Goal: Ask a question

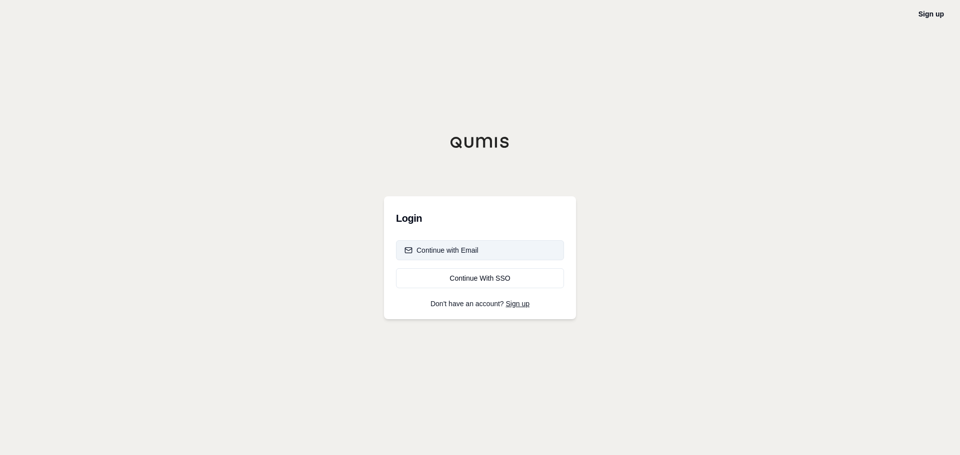
click at [519, 250] on button "Continue with Email" at bounding box center [480, 250] width 168 height 20
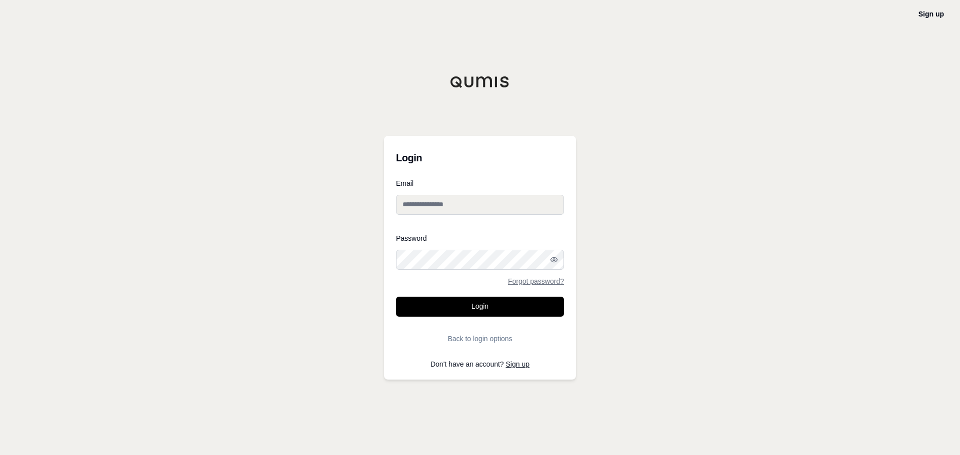
click at [459, 211] on input "Email" at bounding box center [480, 205] width 168 height 20
type input "**********"
click at [396, 297] on button "Login" at bounding box center [480, 307] width 168 height 20
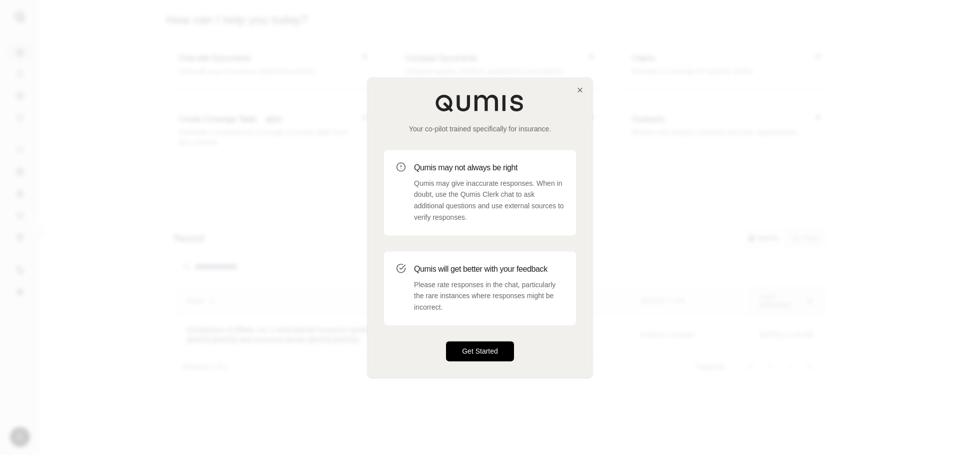
click at [458, 343] on button "Get Started" at bounding box center [480, 351] width 68 height 20
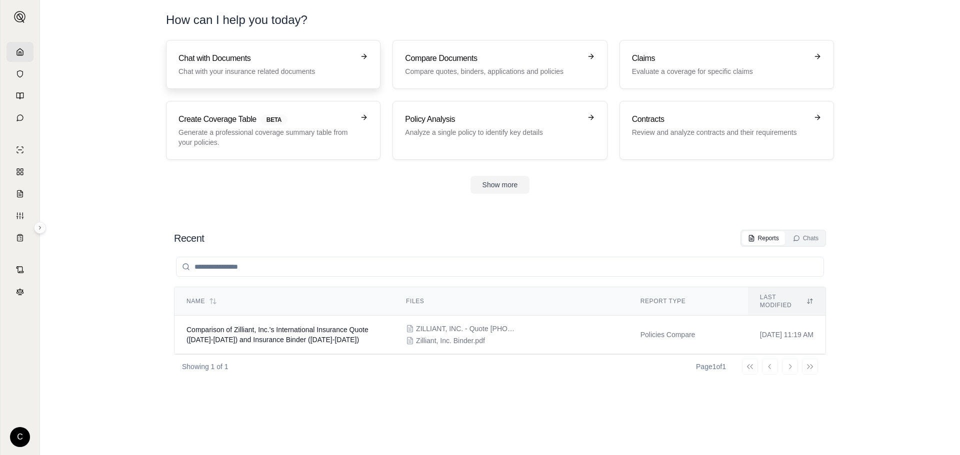
click at [303, 74] on p "Chat with your insurance related documents" at bounding box center [265, 71] width 175 height 10
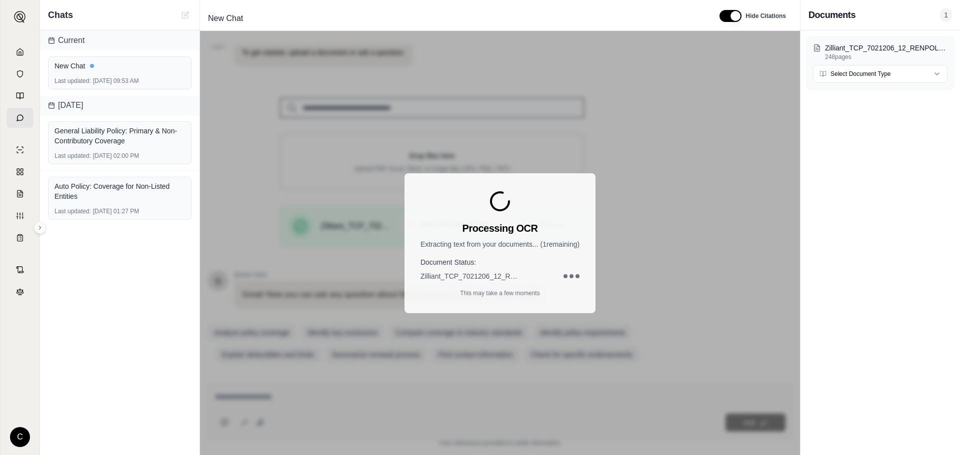
scroll to position [84, 0]
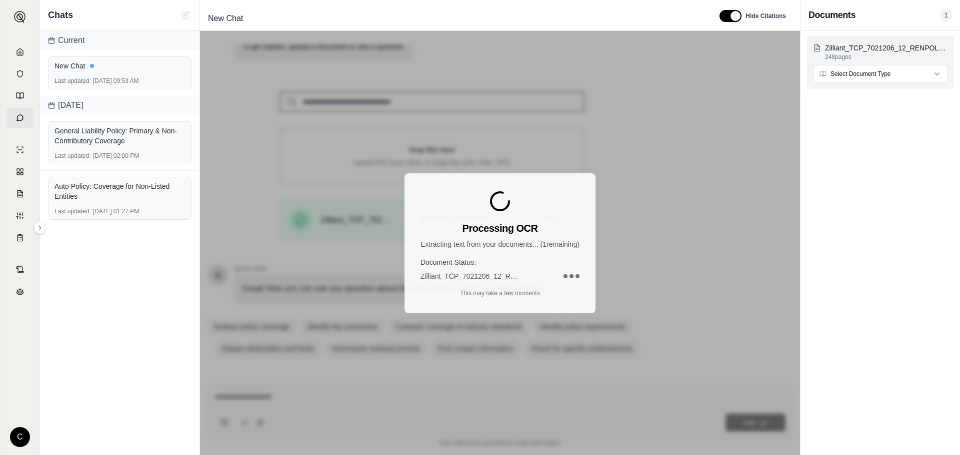
click at [856, 73] on html "C Chats Current New Chat Last updated: Sep 19, 2025, 09:53 AM Yesterday General…" at bounding box center [480, 227] width 960 height 455
click at [865, 80] on html "C Chats Current New Chat Last updated: Sep 19, 2025, 09:53 AM Yesterday General…" at bounding box center [480, 227] width 960 height 455
click at [868, 79] on html "C Chats Current New Chat Last updated: Sep 19, 2025, 09:53 AM Yesterday General…" at bounding box center [480, 227] width 960 height 455
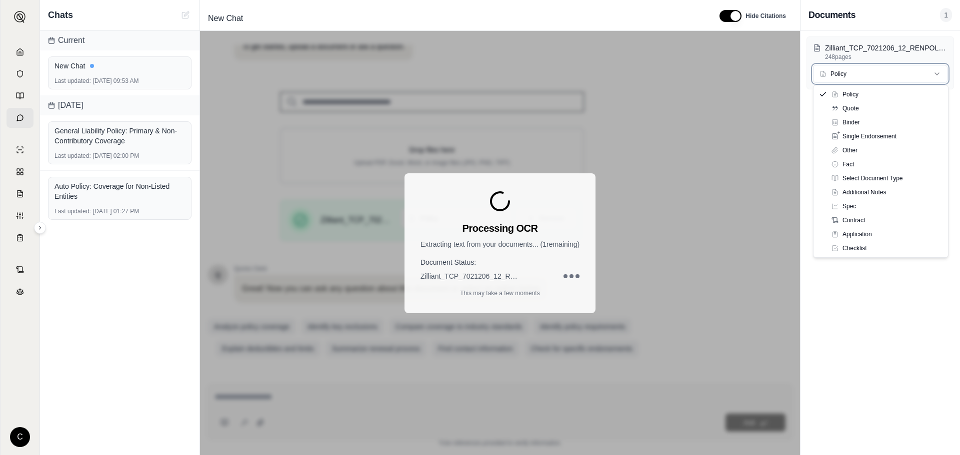
click at [902, 330] on html "C Chats Current New Chat Last updated: Sep 19, 2025, 09:53 AM Yesterday General…" at bounding box center [480, 227] width 960 height 455
